Goal: Information Seeking & Learning: Learn about a topic

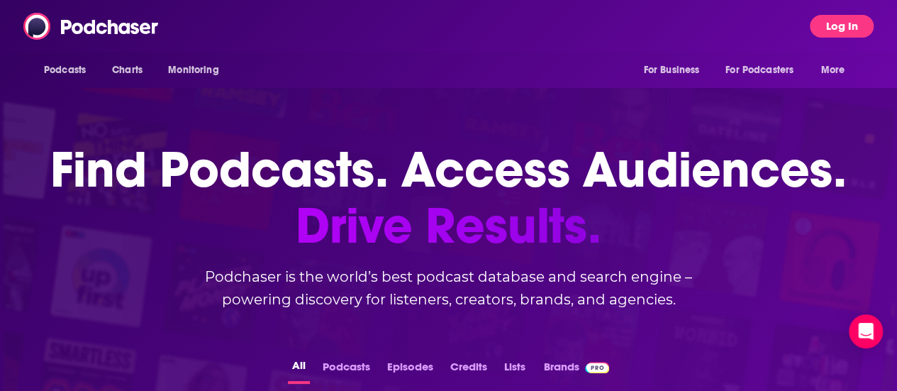
click at [850, 28] on button "Log In" at bounding box center [842, 26] width 64 height 23
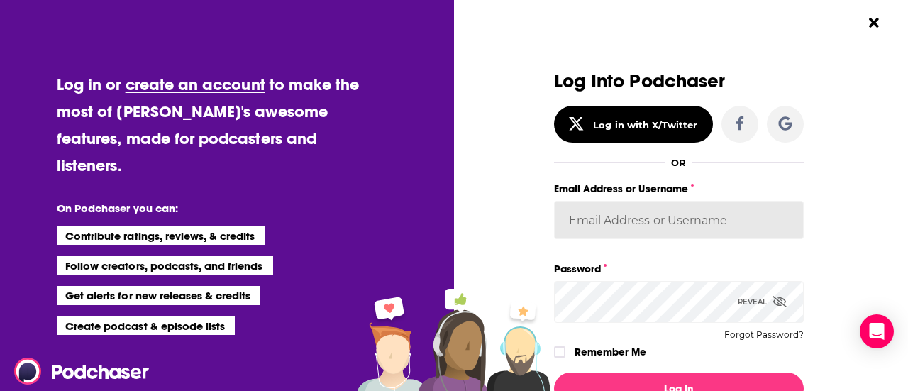
type input "[PERSON_NAME][EMAIL_ADDRESS][PERSON_NAME][DOMAIN_NAME]"
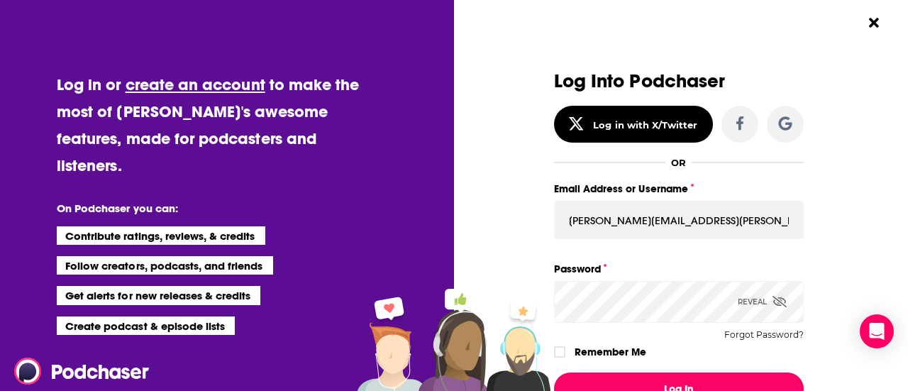
drag, startPoint x: 611, startPoint y: 384, endPoint x: 569, endPoint y: 267, distance: 124.3
click at [611, 382] on button "Log In" at bounding box center [679, 388] width 250 height 33
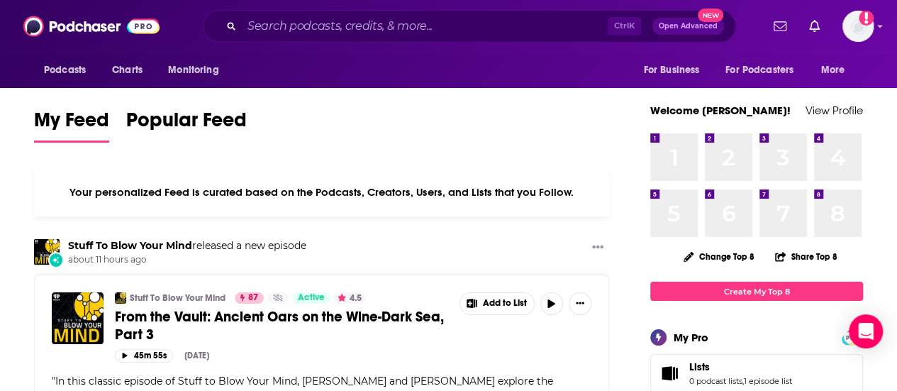
click at [347, 13] on div "Ctrl K Open Advanced New" at bounding box center [469, 26] width 533 height 33
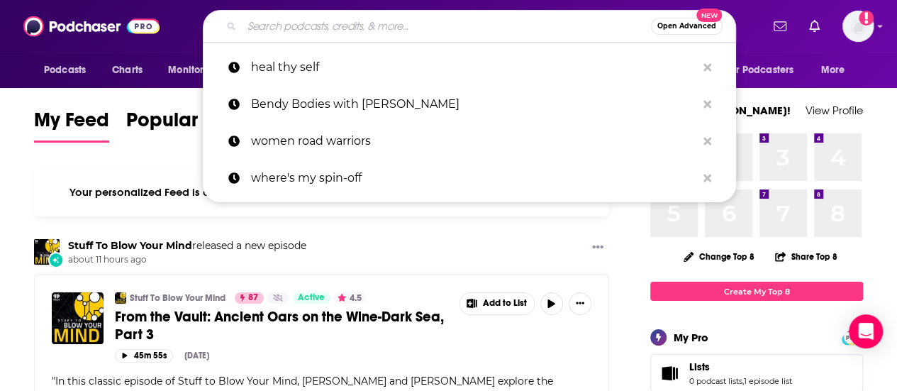
click at [343, 22] on input "Search podcasts, credits, & more..." at bounding box center [446, 26] width 409 height 23
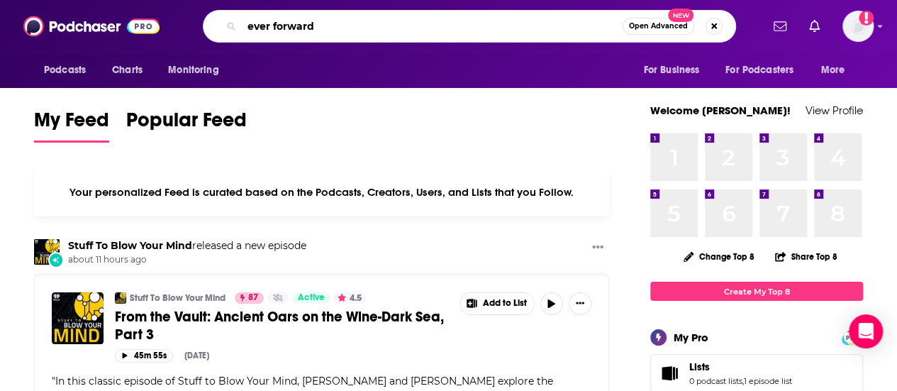
type input "ever forward"
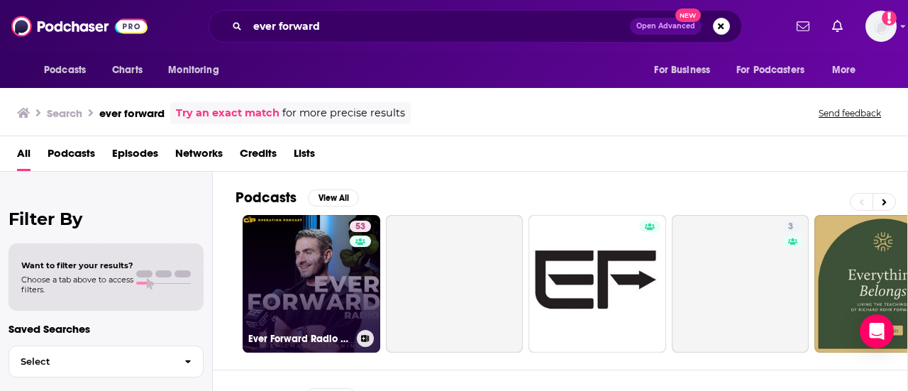
click at [319, 243] on link "53 Ever Forward Radio with [PERSON_NAME]" at bounding box center [312, 284] width 138 height 138
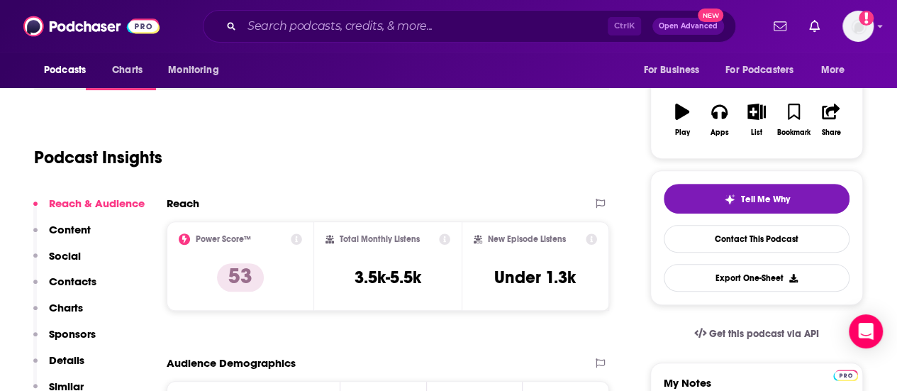
scroll to position [142, 0]
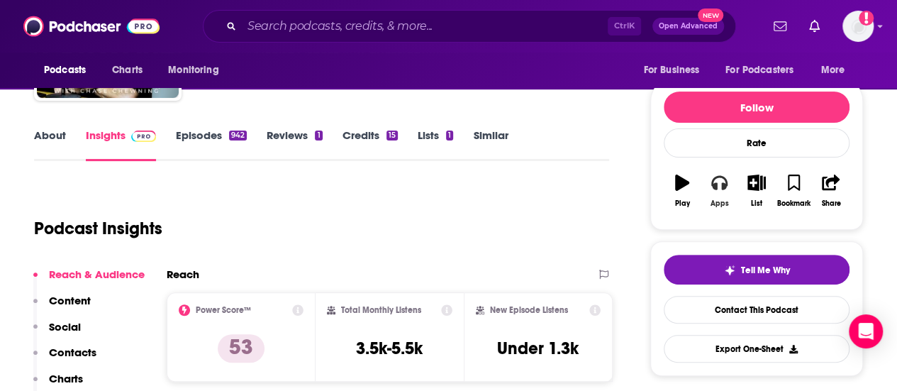
click at [732, 188] on button "Apps" at bounding box center [719, 190] width 37 height 51
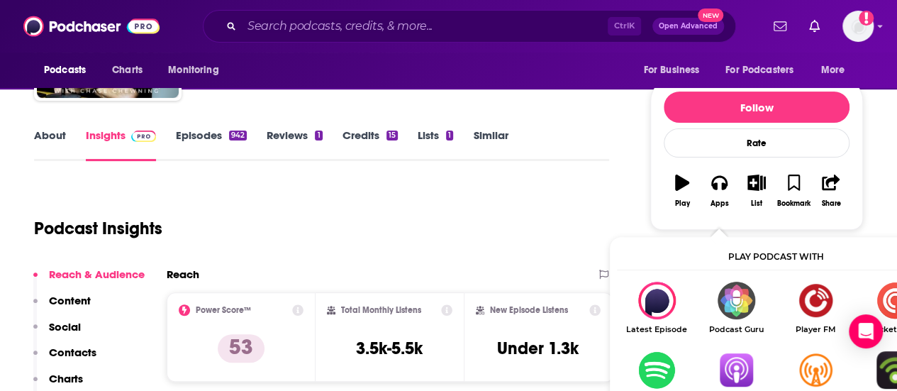
click at [731, 377] on img "Show Listen On dropdown" at bounding box center [735, 370] width 79 height 38
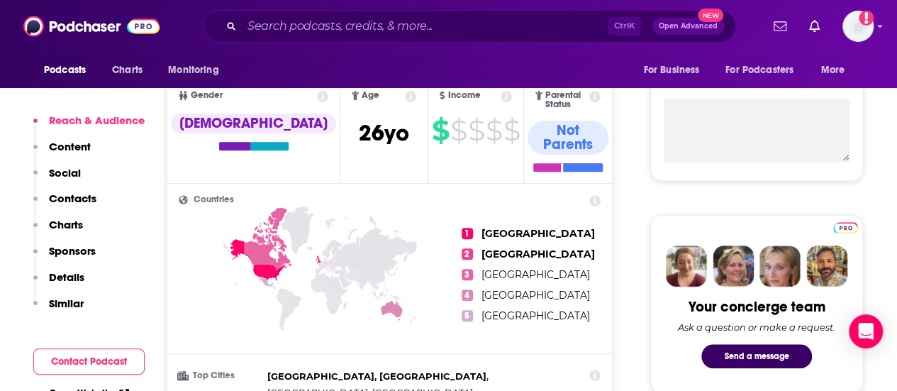
scroll to position [426, 0]
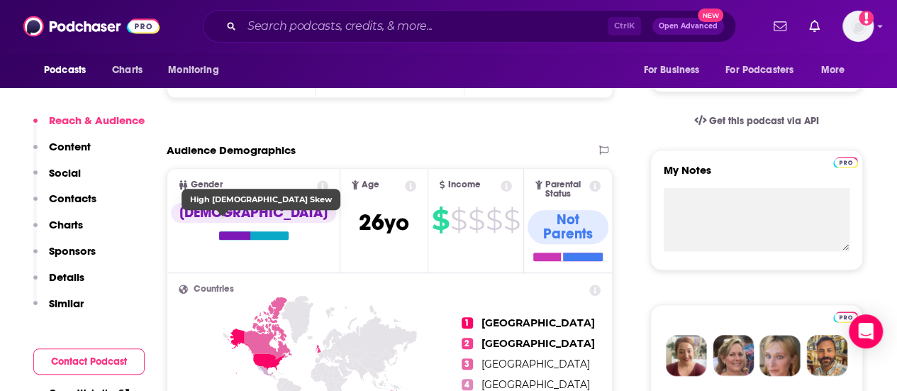
click at [219, 240] on div at bounding box center [234, 235] width 31 height 9
click at [245, 240] on div at bounding box center [253, 235] width 69 height 9
click at [238, 240] on div at bounding box center [253, 235] width 69 height 9
click at [235, 240] on div at bounding box center [253, 235] width 69 height 9
click at [317, 191] on icon at bounding box center [322, 185] width 11 height 11
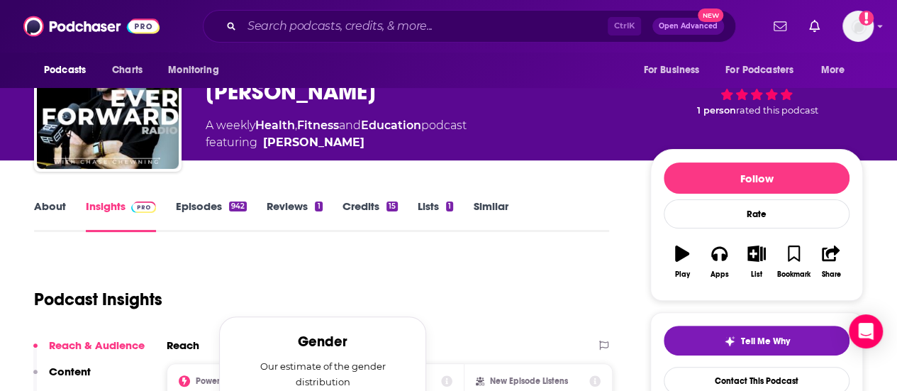
scroll to position [355, 0]
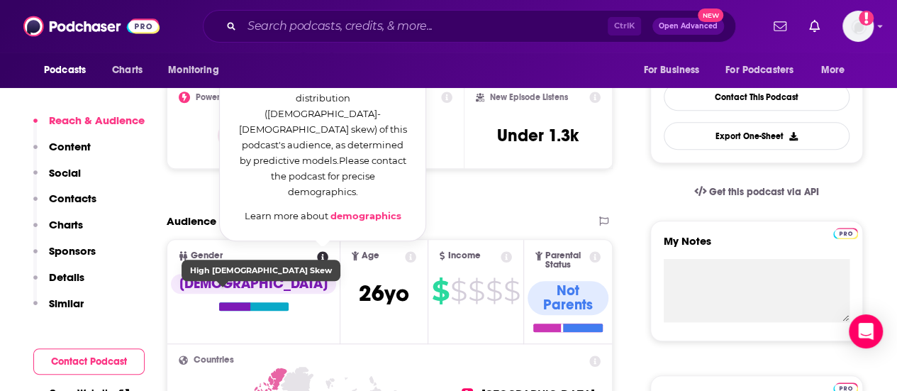
click at [196, 311] on div "[DEMOGRAPHIC_DATA]" at bounding box center [253, 292] width 165 height 37
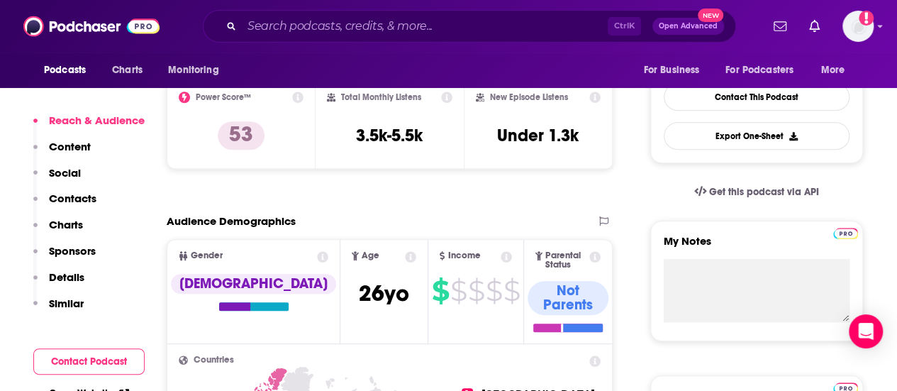
click at [227, 313] on span "[DEMOGRAPHIC_DATA]" at bounding box center [253, 296] width 172 height 34
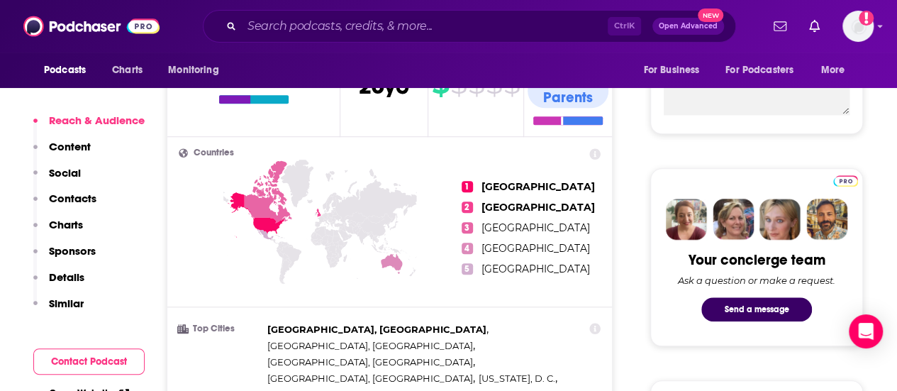
scroll to position [567, 0]
